Goal: Task Accomplishment & Management: Use online tool/utility

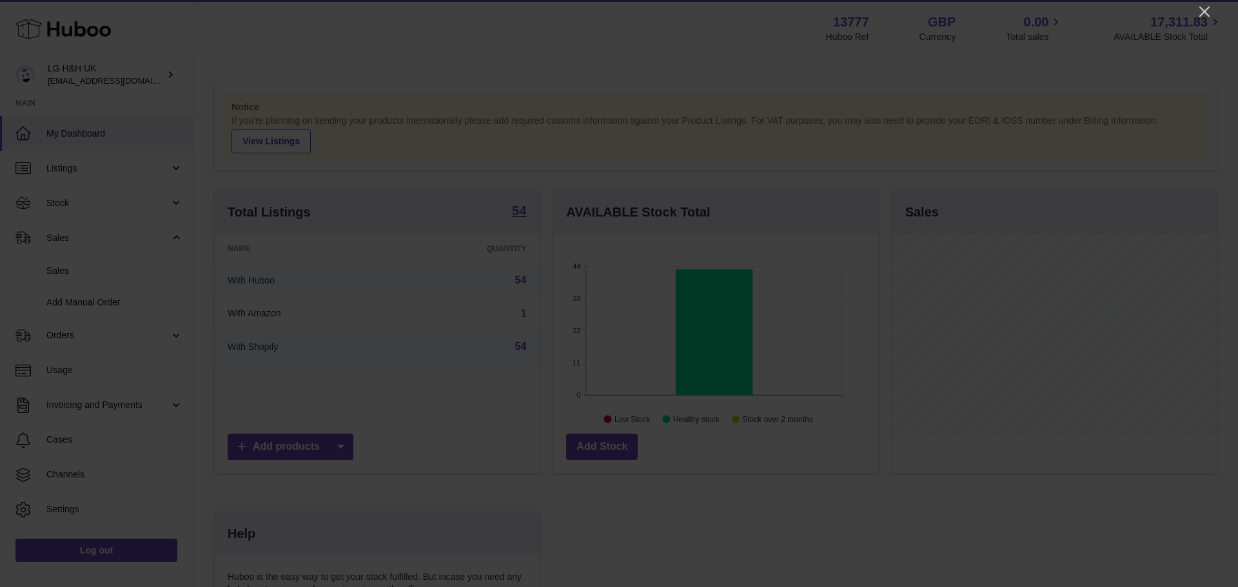
scroll to position [201, 325]
click at [1200, 15] on icon "Close" at bounding box center [1204, 11] width 10 height 10
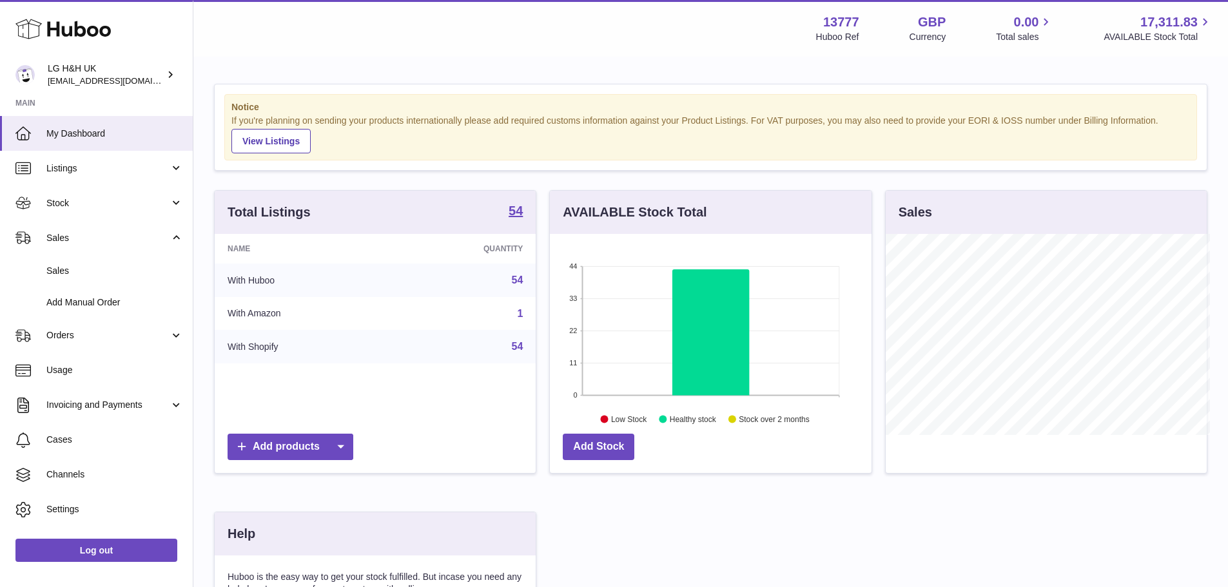
scroll to position [644406, 644286]
click at [79, 273] on span "Sales" at bounding box center [114, 271] width 137 height 12
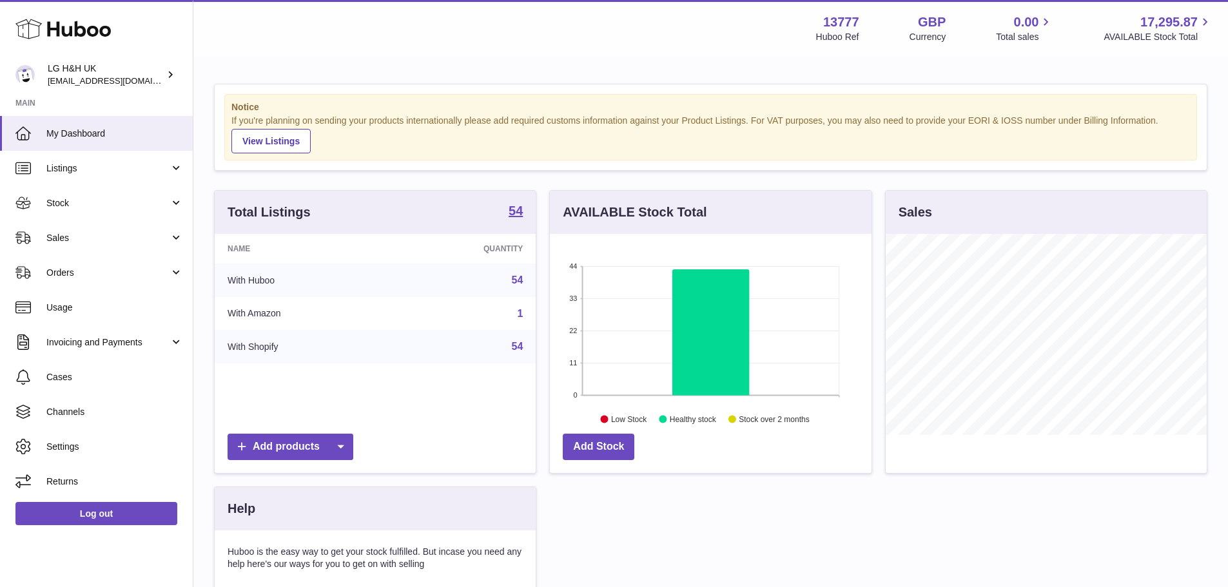
scroll to position [201, 322]
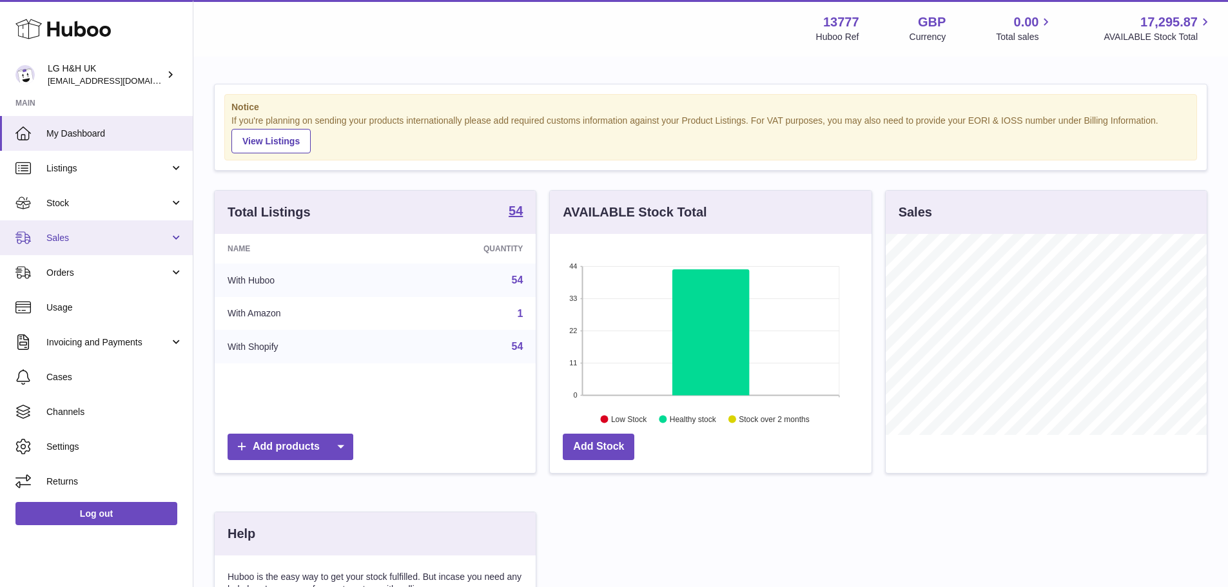
click at [82, 237] on span "Sales" at bounding box center [107, 238] width 123 height 12
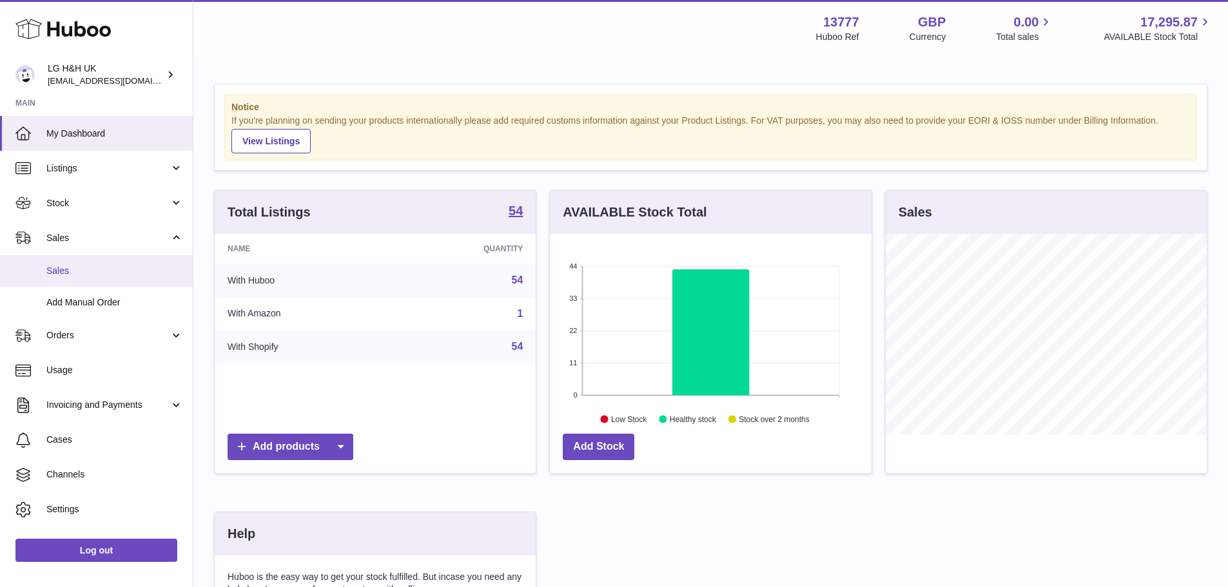
click at [63, 278] on link "Sales" at bounding box center [96, 271] width 193 height 32
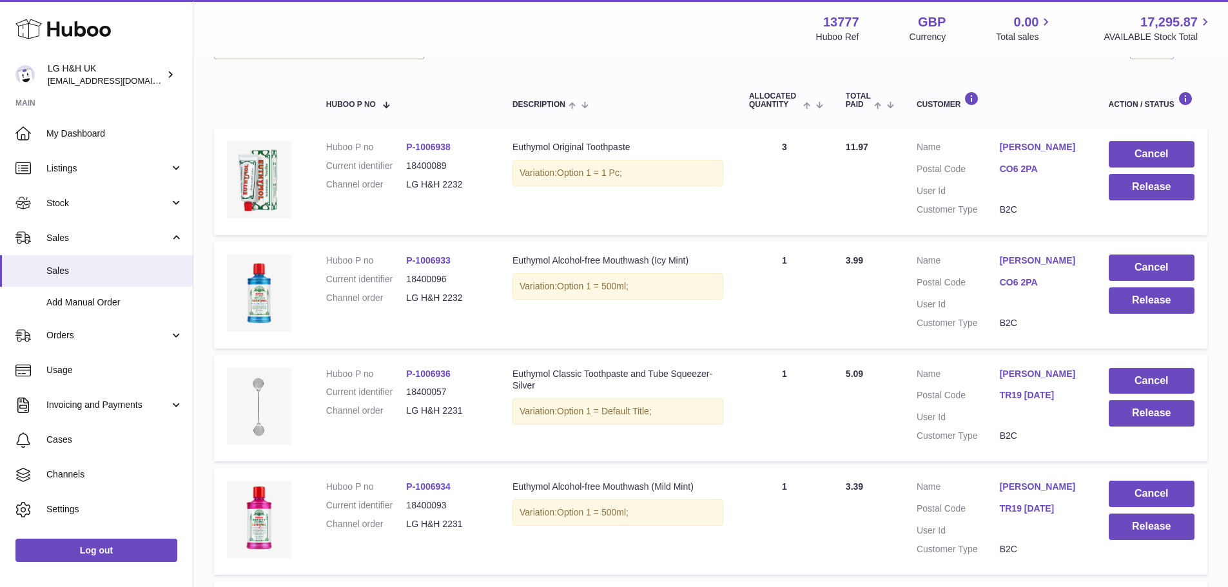
scroll to position [66, 0]
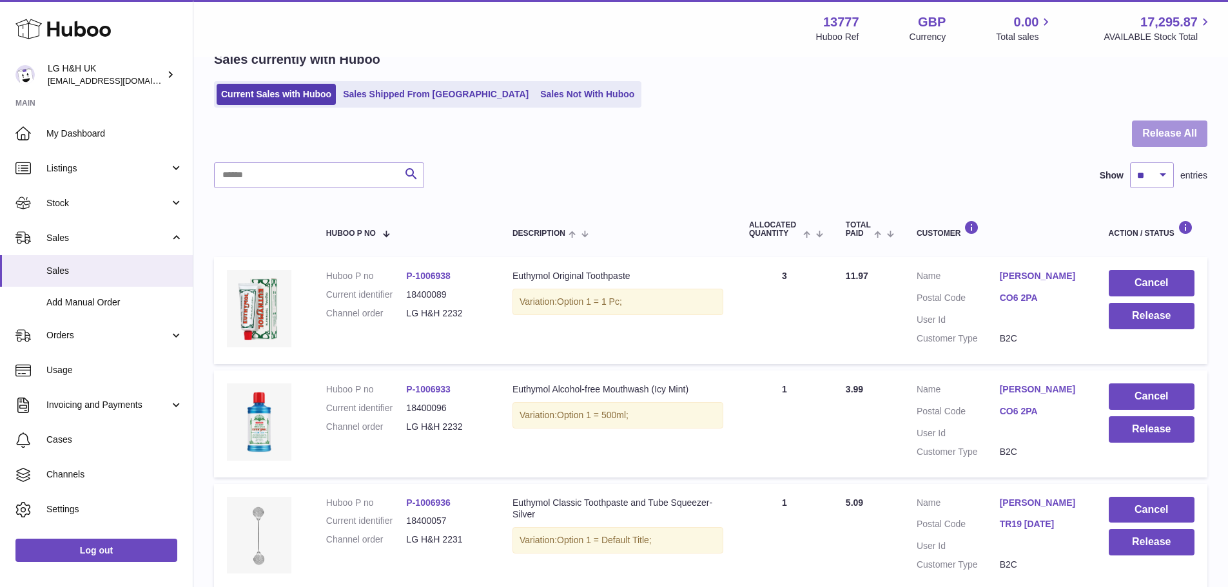
click at [1142, 125] on button "Release All" at bounding box center [1169, 134] width 75 height 26
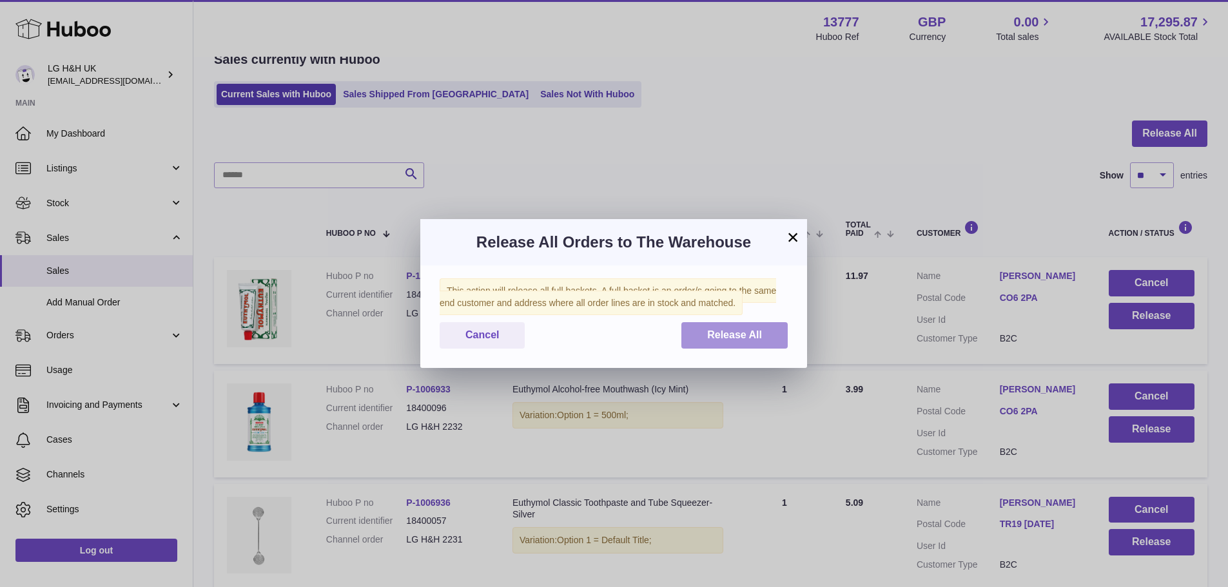
click at [774, 335] on button "Release All" at bounding box center [734, 335] width 106 height 26
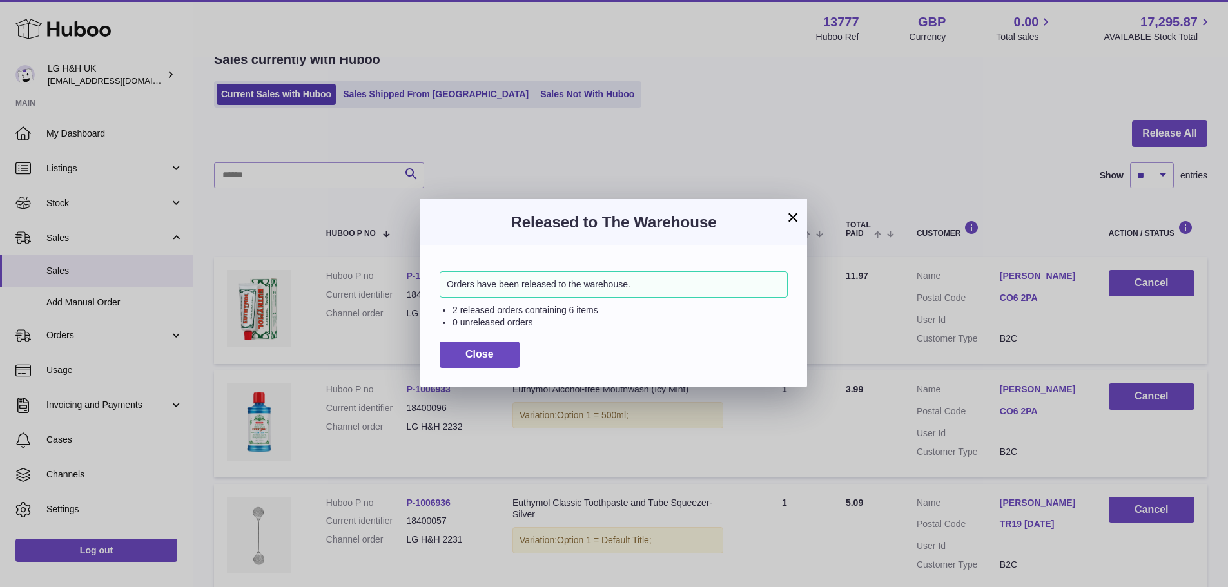
click at [791, 215] on button "×" at bounding box center [792, 216] width 15 height 15
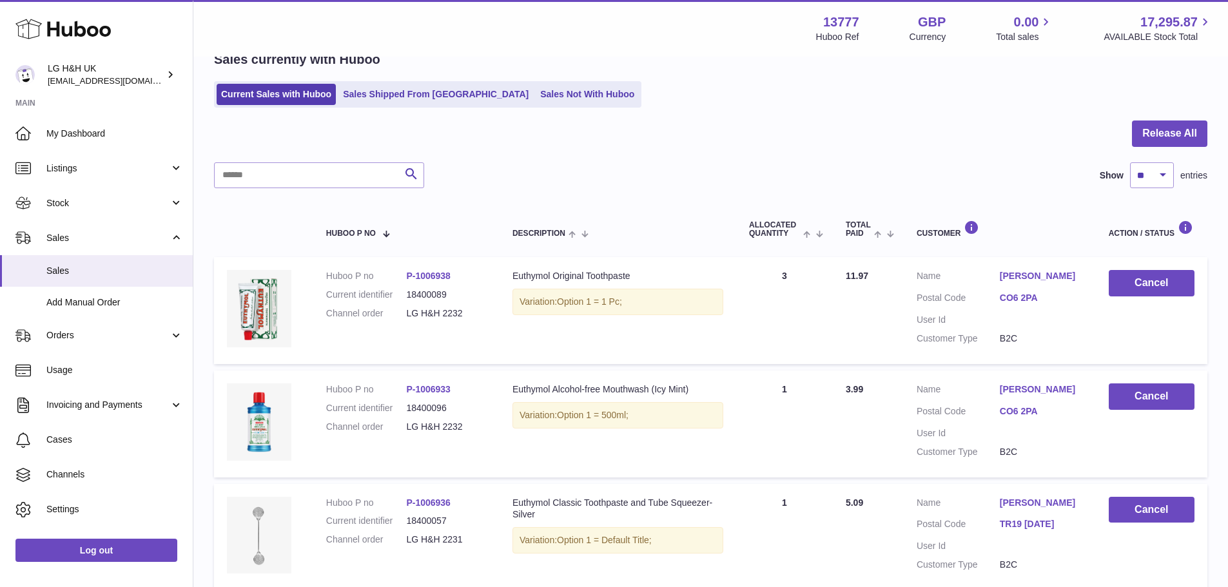
click at [1011, 112] on div "My Huboo - Sales report Sales currently with Huboo Current Sales with Huboo Sal…" at bounding box center [710, 477] width 1035 height 971
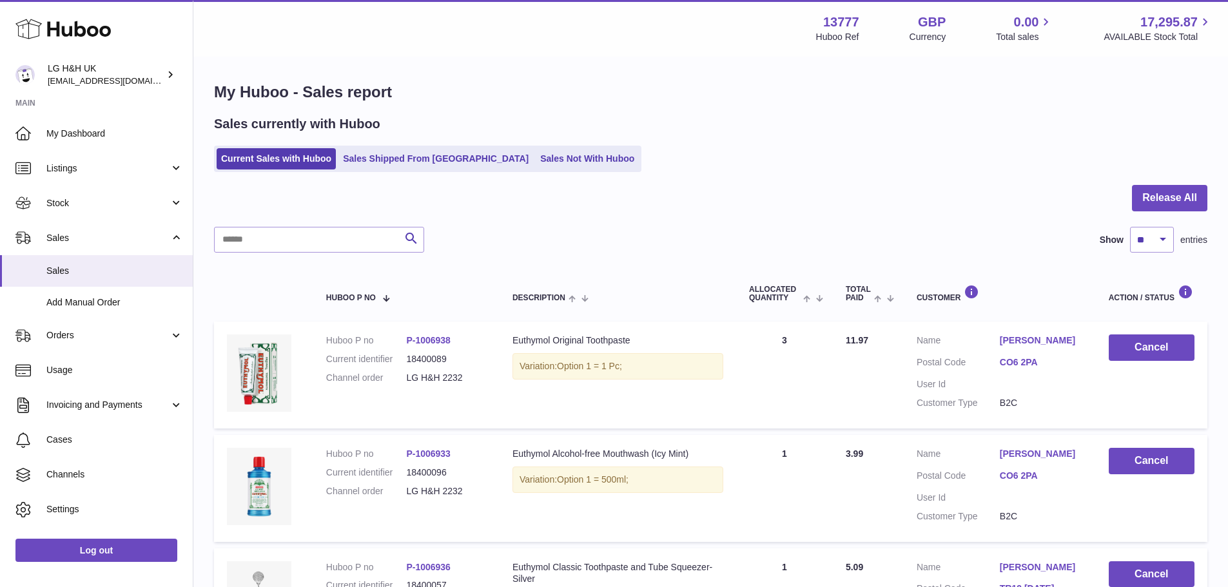
scroll to position [0, 0]
